Goal: Information Seeking & Learning: Learn about a topic

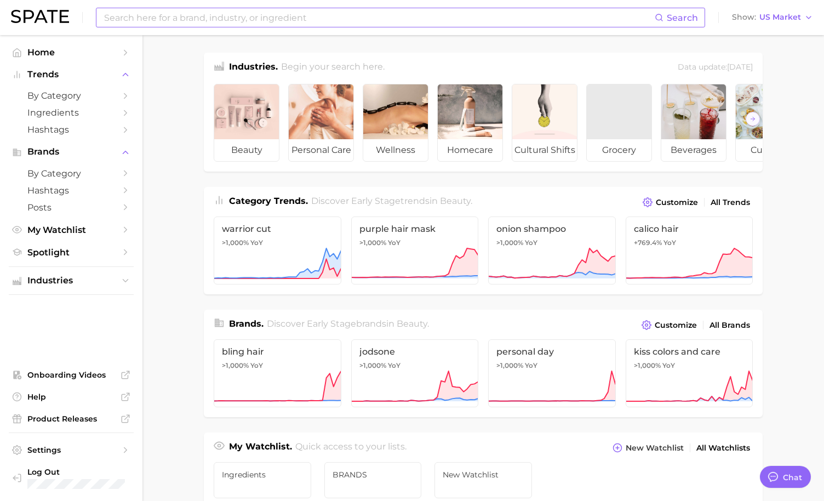
click at [269, 10] on input at bounding box center [379, 17] width 552 height 19
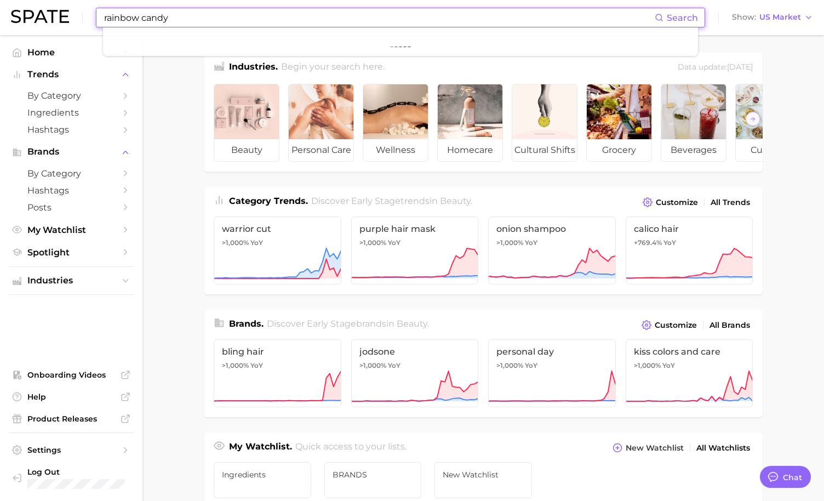
type input "rainbow candy"
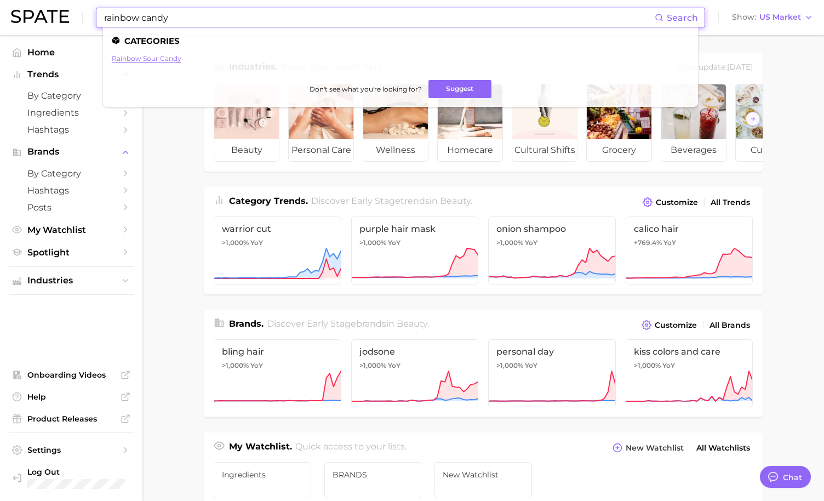
click at [152, 59] on link "rainbow sour candy" at bounding box center [147, 58] width 70 height 8
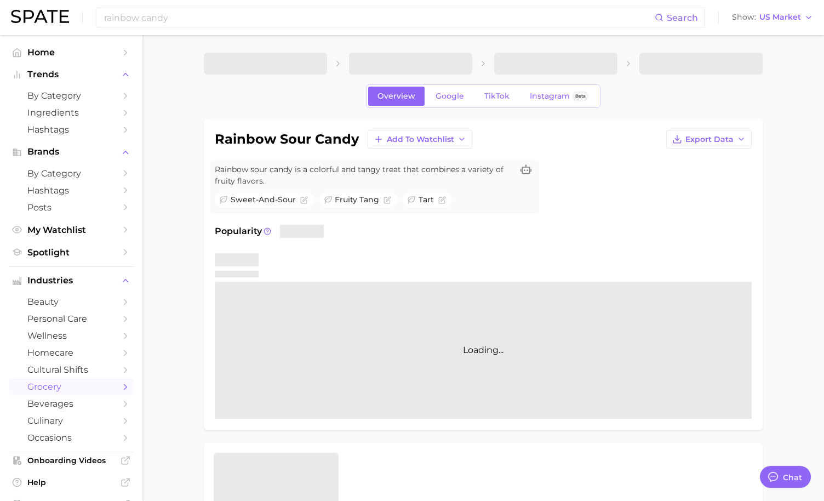
type textarea "x"
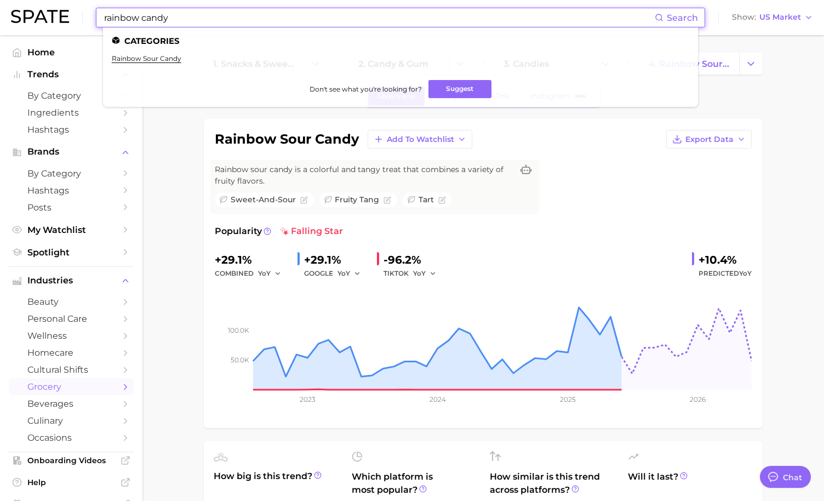
drag, startPoint x: 199, startPoint y: 16, endPoint x: 103, endPoint y: 15, distance: 95.9
click at [103, 15] on input "rainbow candy" at bounding box center [379, 17] width 552 height 19
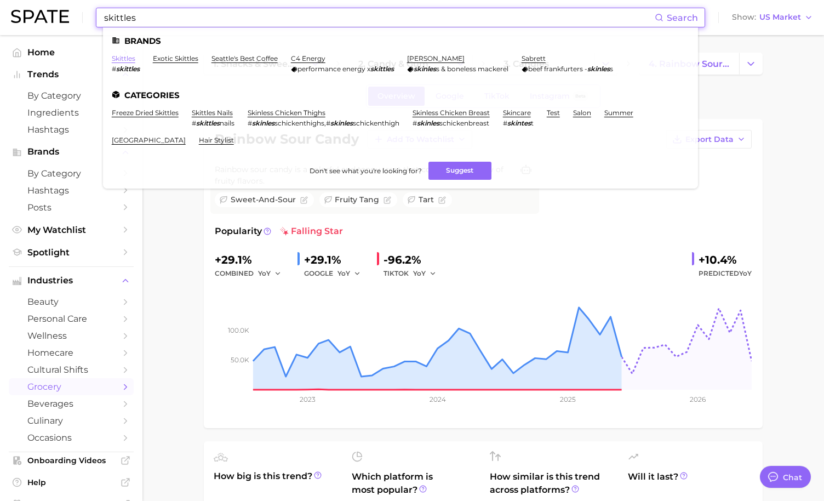
type input "skittles"
click at [127, 60] on link "skittles" at bounding box center [124, 58] width 24 height 8
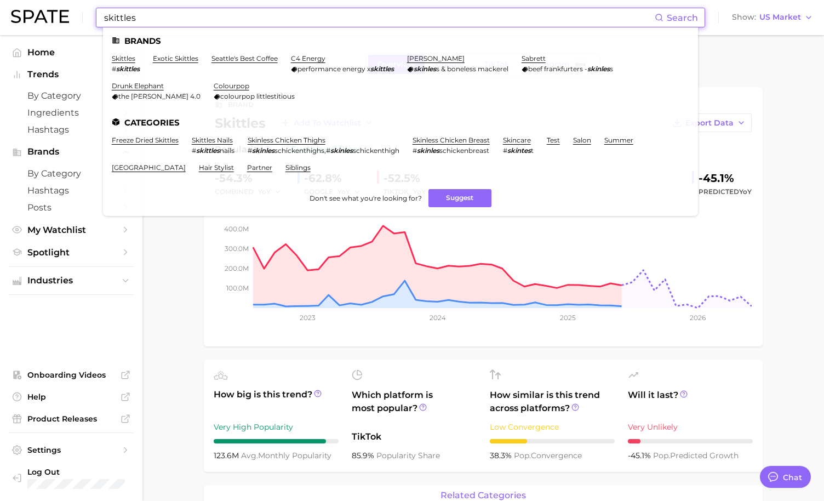
drag, startPoint x: 134, startPoint y: 17, endPoint x: 98, endPoint y: 13, distance: 36.4
click at [98, 13] on div "skittles Search Brands skittles # skittles exotic skittles seattle's best coffe…" at bounding box center [401, 18] width 610 height 20
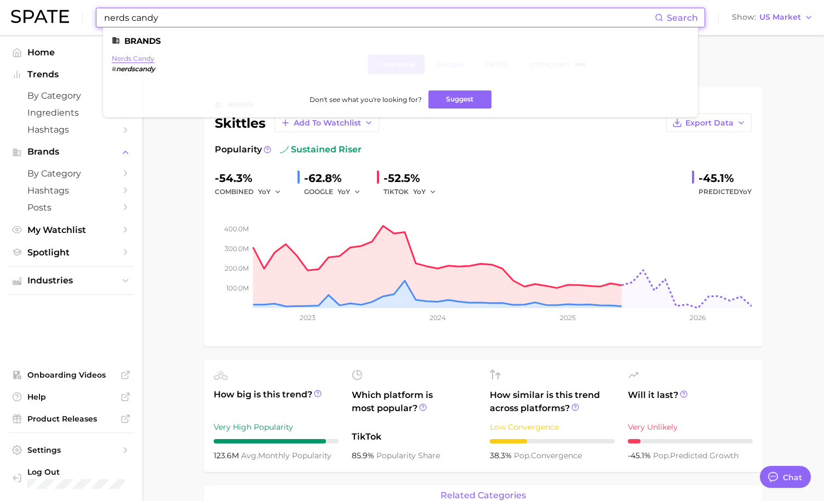
type input "nerds candy"
click at [136, 56] on link "nerds candy" at bounding box center [133, 58] width 43 height 8
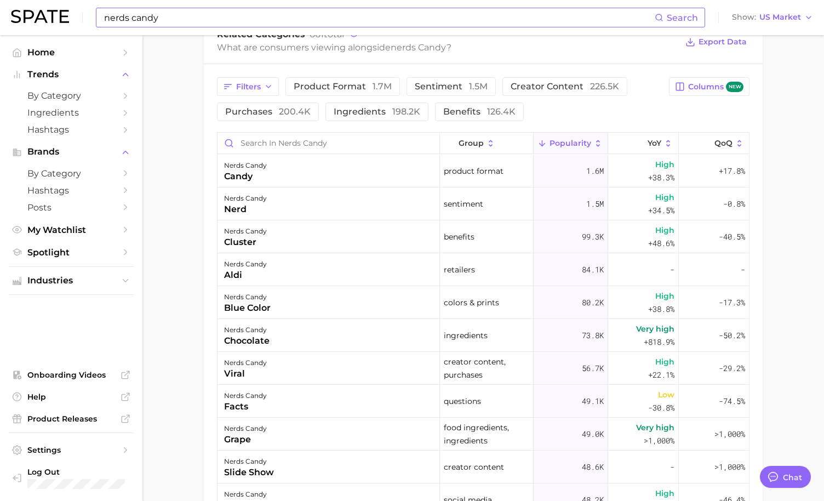
scroll to position [603, 0]
